Goal: Transaction & Acquisition: Download file/media

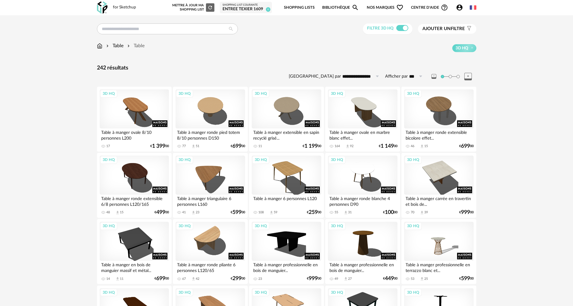
scroll to position [1146, 0]
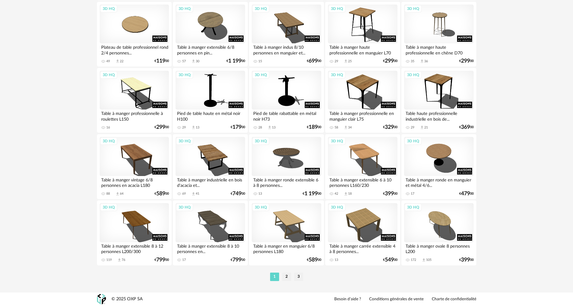
click at [137, 223] on div "3D HQ" at bounding box center [134, 222] width 69 height 39
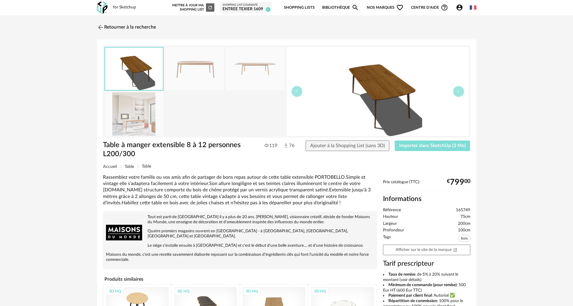
click at [427, 147] on span "Importer dans SketchUp (3 Mo)" at bounding box center [433, 145] width 67 height 5
click at [102, 28] on img at bounding box center [100, 27] width 9 height 9
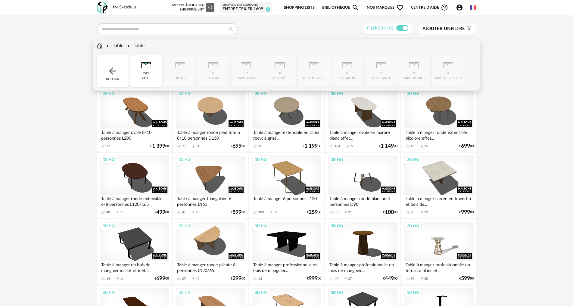
click at [101, 47] on img at bounding box center [99, 45] width 5 height 7
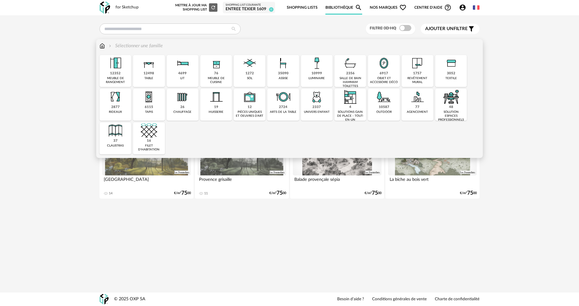
click at [282, 72] on div "35090" at bounding box center [283, 73] width 11 height 5
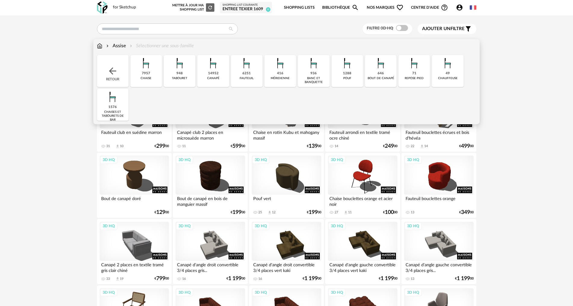
click at [148, 66] on img at bounding box center [146, 63] width 16 height 16
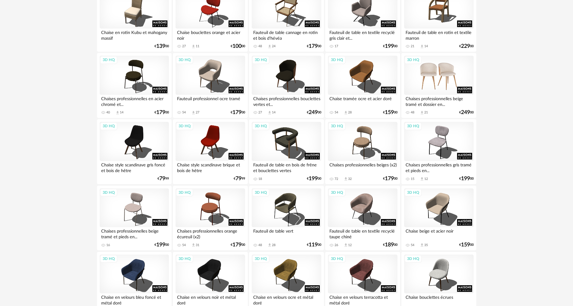
scroll to position [100, 0]
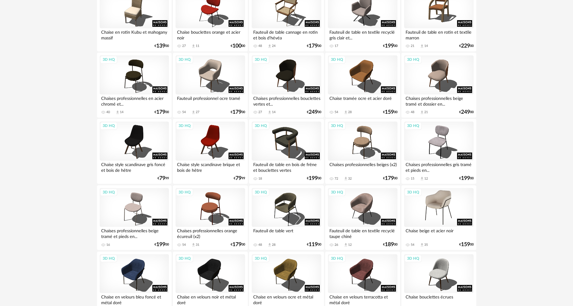
click at [442, 207] on div "3D HQ" at bounding box center [438, 207] width 69 height 39
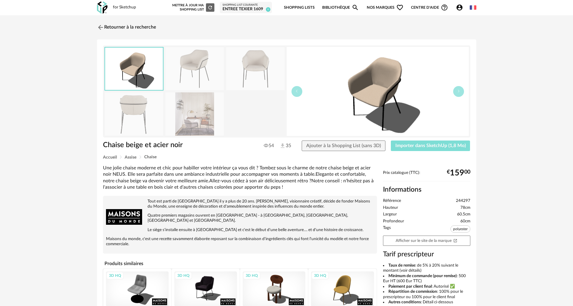
click at [428, 144] on span "Importer dans SketchUp (1,8 Mo)" at bounding box center [431, 145] width 71 height 5
click at [99, 27] on img at bounding box center [100, 27] width 9 height 9
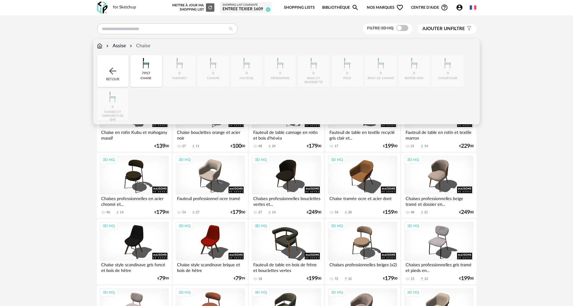
click at [117, 46] on div "Assise" at bounding box center [115, 45] width 21 height 7
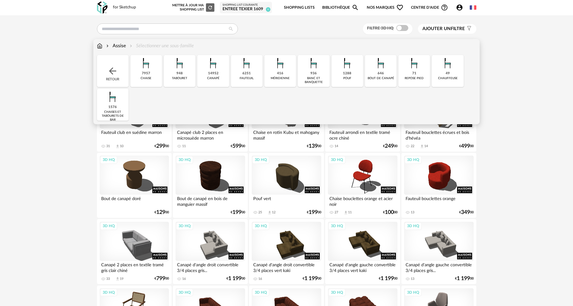
click at [216, 74] on div "14952" at bounding box center [213, 73] width 11 height 5
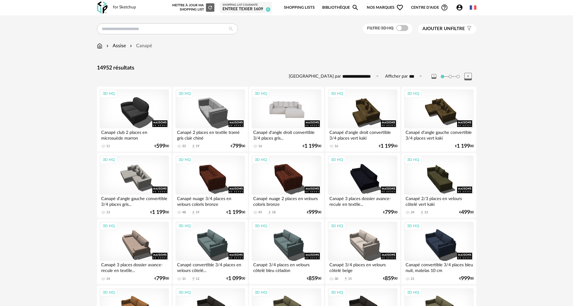
click at [287, 119] on div "3D HQ" at bounding box center [286, 108] width 69 height 39
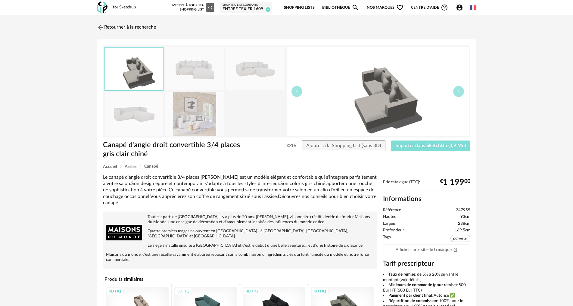
click at [432, 147] on span "Importer dans SketchUp (3,9 Mo)" at bounding box center [431, 145] width 71 height 5
click at [99, 27] on img at bounding box center [100, 27] width 9 height 9
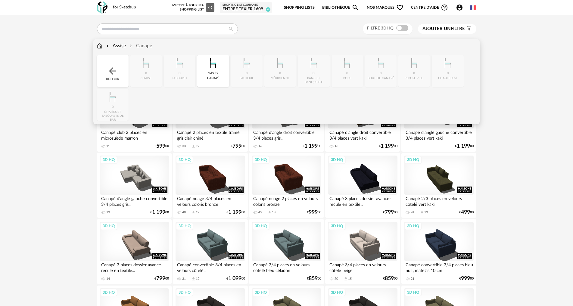
click at [117, 46] on div "Assise" at bounding box center [115, 45] width 21 height 7
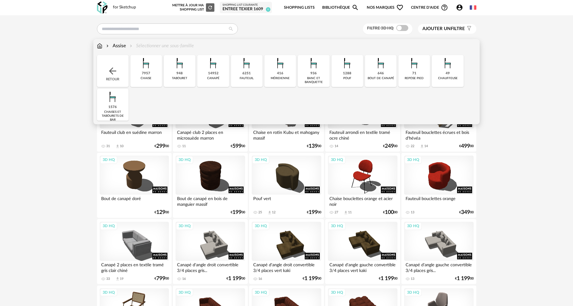
click at [256, 74] on div "6251 fauteuil" at bounding box center [247, 71] width 32 height 32
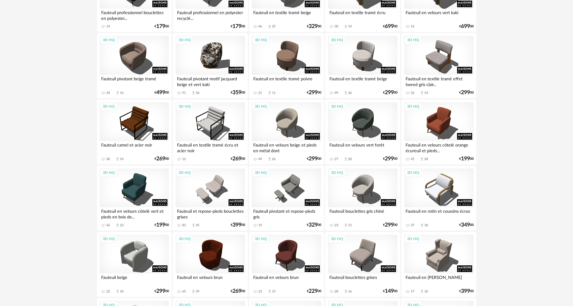
scroll to position [201, 0]
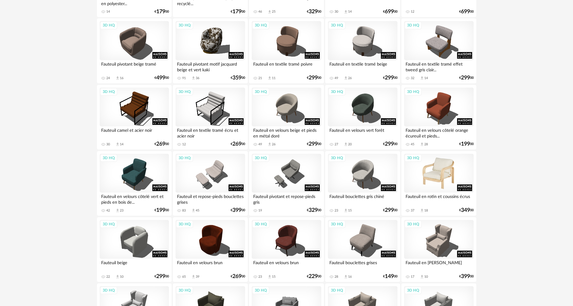
click at [444, 177] on div "3D HQ" at bounding box center [438, 173] width 69 height 39
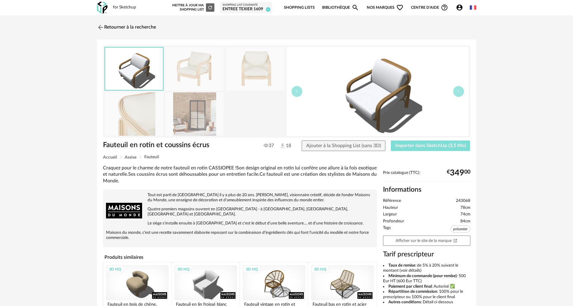
click at [414, 146] on span "Importer dans SketchUp (3,5 Mo)" at bounding box center [431, 145] width 71 height 5
click at [98, 29] on img at bounding box center [100, 27] width 9 height 9
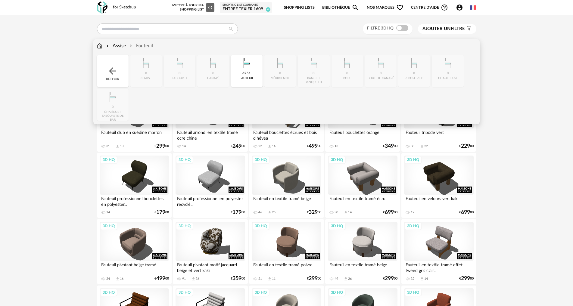
click at [122, 44] on div "Assise" at bounding box center [115, 45] width 21 height 7
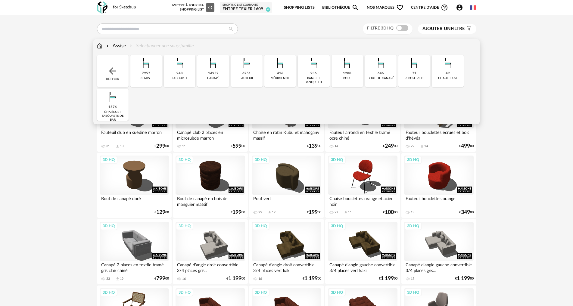
click at [215, 73] on div "14952" at bounding box center [213, 73] width 11 height 5
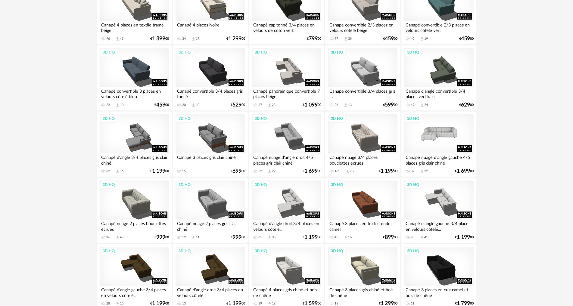
scroll to position [653, 0]
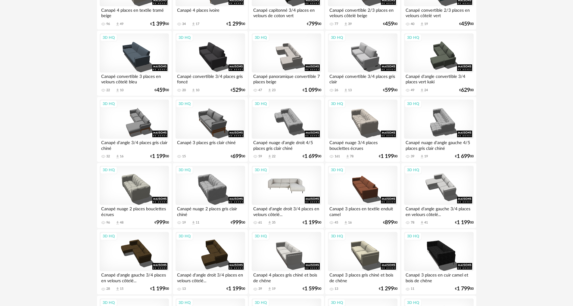
click at [287, 190] on div "3D HQ" at bounding box center [286, 185] width 69 height 39
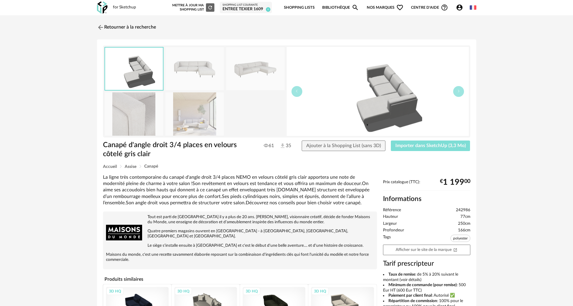
click at [431, 148] on span "Importer dans SketchUp (3,3 Mo)" at bounding box center [431, 145] width 71 height 5
click at [391, 141] on button "Importer dans SketchUp (3,3 Mo)" at bounding box center [431, 146] width 80 height 11
click at [102, 26] on img at bounding box center [100, 27] width 9 height 9
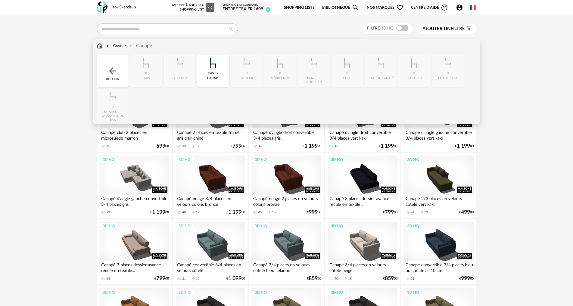
click at [99, 45] on img at bounding box center [99, 45] width 5 height 7
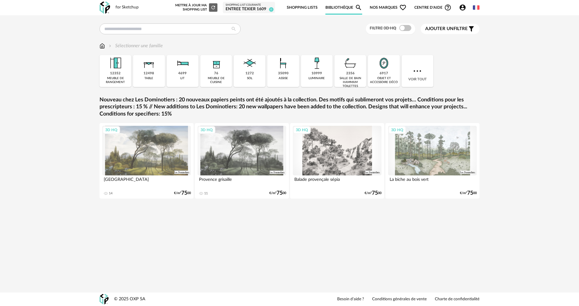
click at [446, 153] on div "3D HQ" at bounding box center [432, 151] width 89 height 50
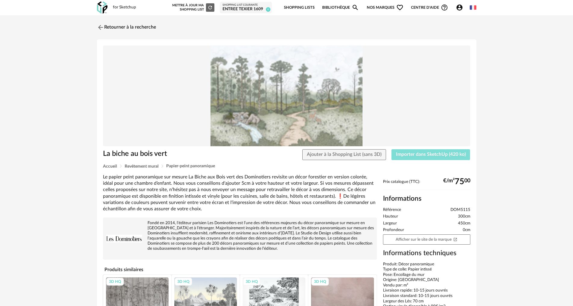
click at [424, 152] on span "Importer dans SketchUp (420 ko)" at bounding box center [431, 154] width 70 height 5
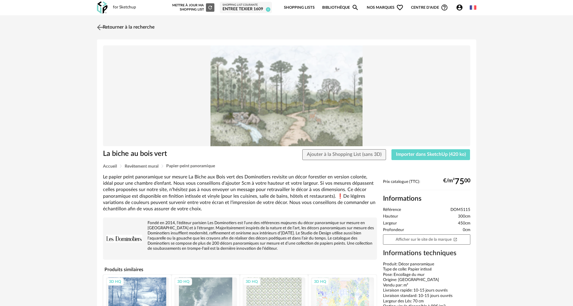
click at [100, 27] on img at bounding box center [100, 27] width 9 height 9
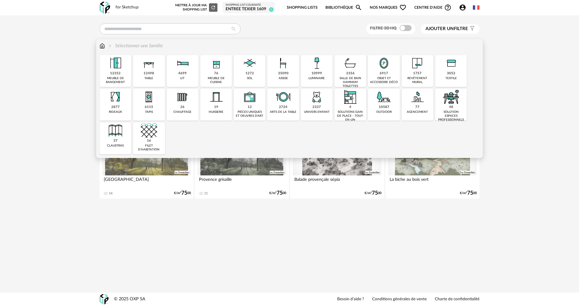
click at [149, 96] on img at bounding box center [149, 97] width 16 height 16
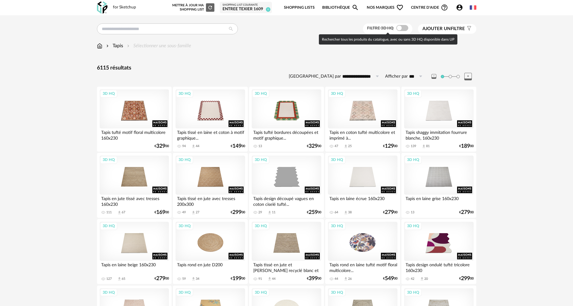
click at [404, 28] on span at bounding box center [403, 28] width 12 height 6
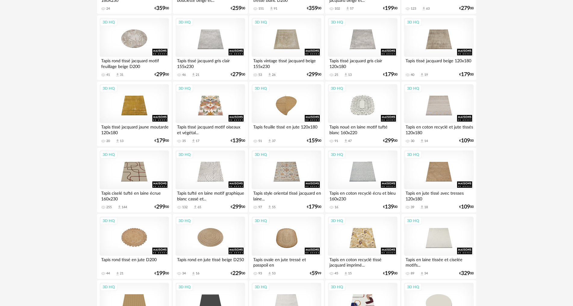
scroll to position [352, 0]
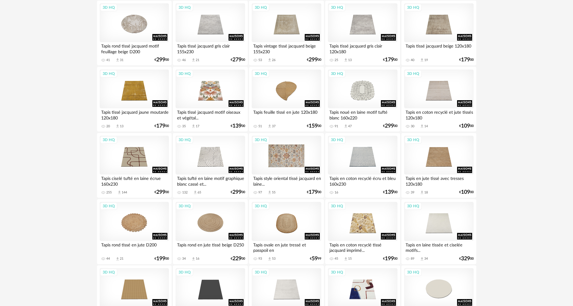
click at [297, 156] on div "3D HQ" at bounding box center [286, 155] width 69 height 39
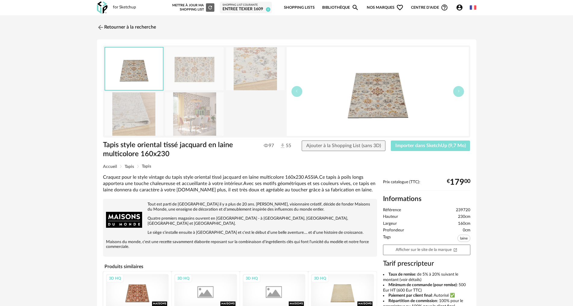
click at [411, 148] on span "Importer dans SketchUp (9,7 Mo)" at bounding box center [431, 145] width 71 height 5
drag, startPoint x: 0, startPoint y: -9, endPoint x: 15, endPoint y: -7, distance: 15.3
